Goal: Information Seeking & Learning: Find specific fact

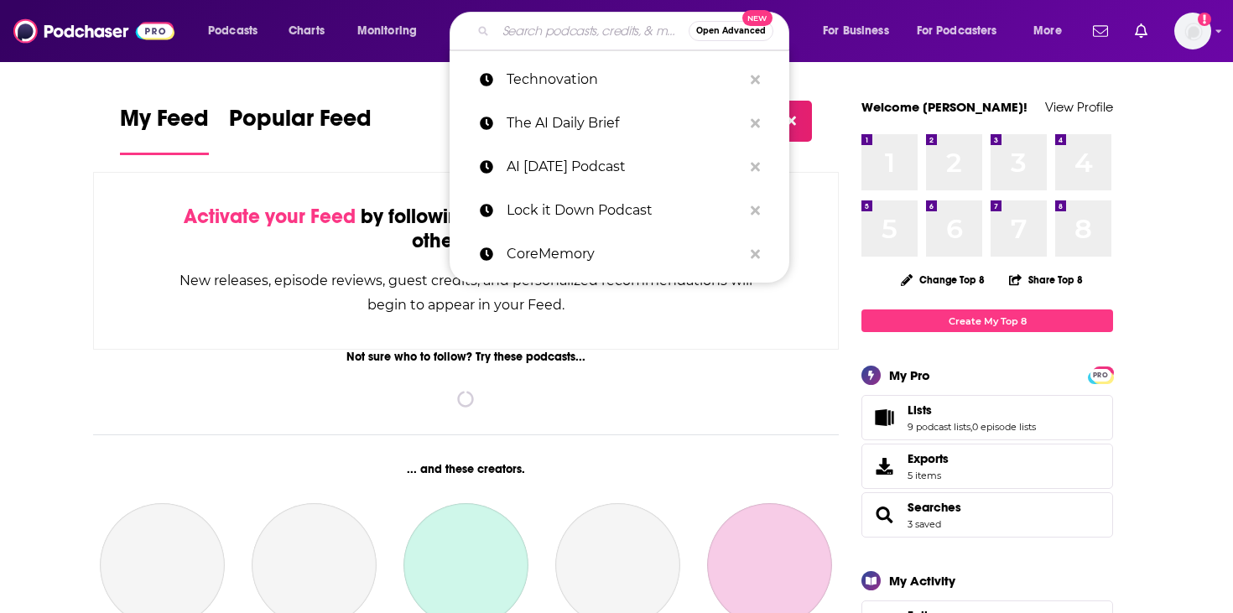
click at [520, 39] on input "Search podcasts, credits, & more..." at bounding box center [592, 31] width 193 height 27
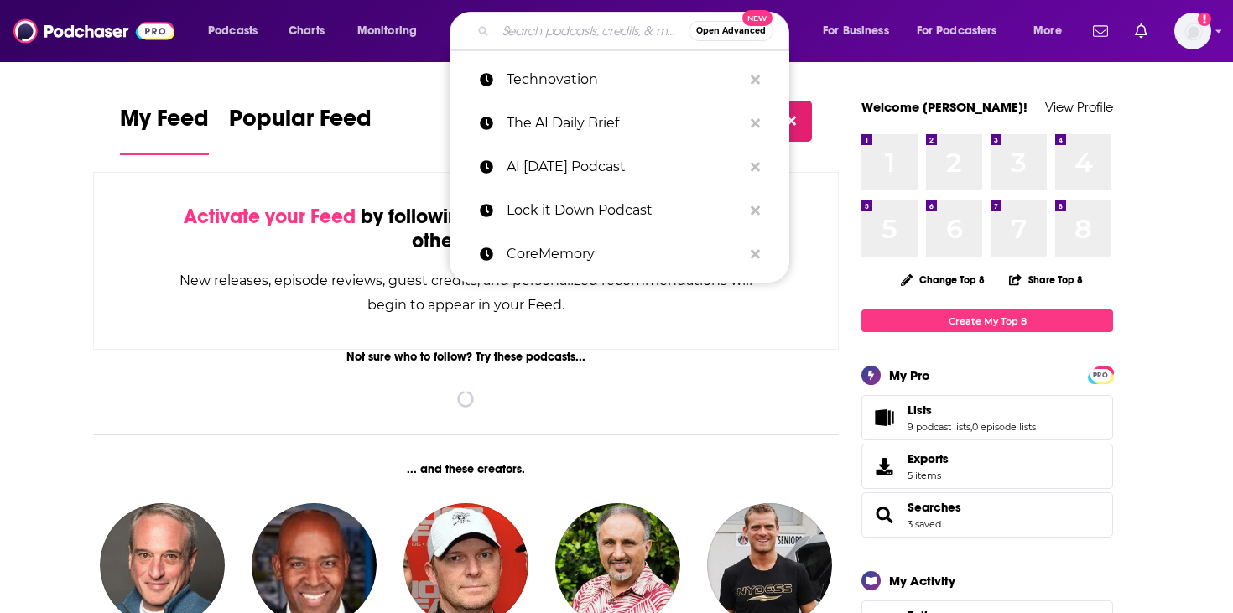
paste input "UpStartsMedia"
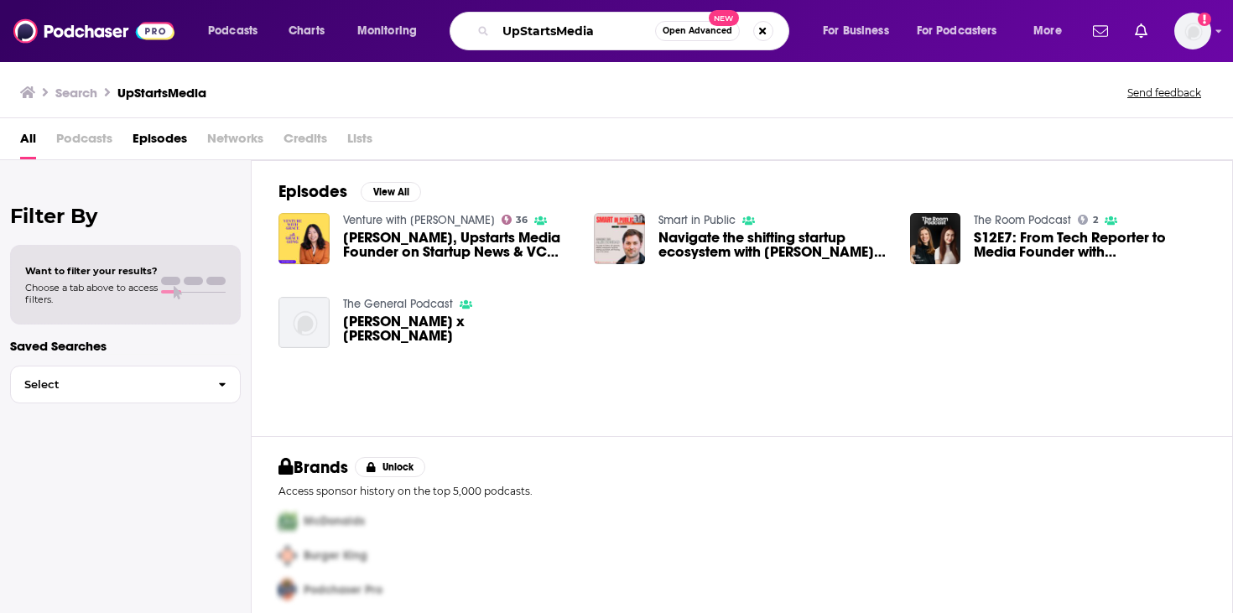
click at [524, 34] on input "UpStartsMedia" at bounding box center [575, 31] width 159 height 27
click at [560, 36] on input "UpstartsMedia" at bounding box center [575, 31] width 159 height 27
type input "Upstarts Media"
